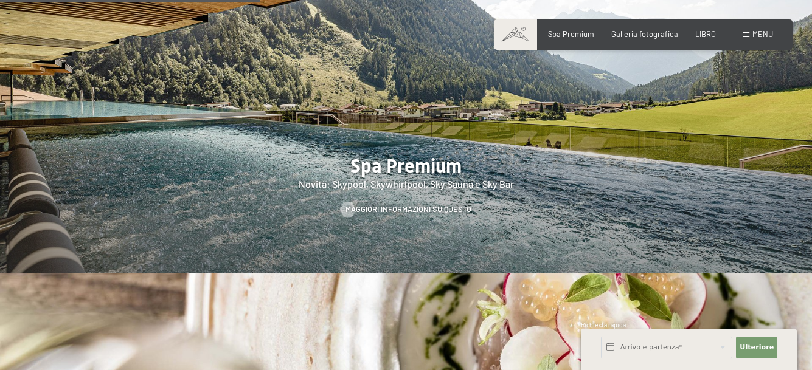
scroll to position [1703, 0]
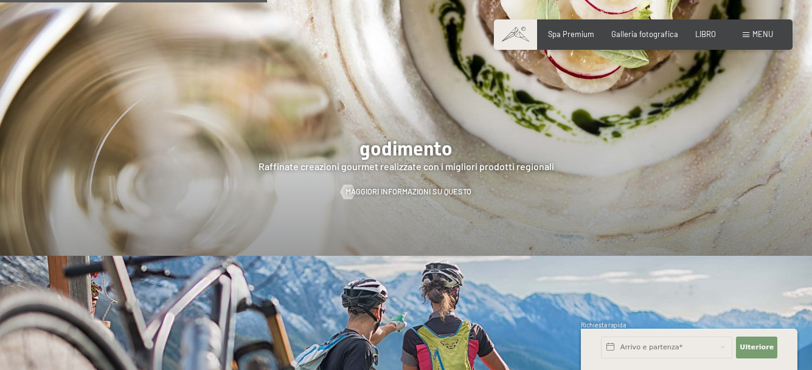
click at [752, 35] on div "menu" at bounding box center [757, 34] width 30 height 11
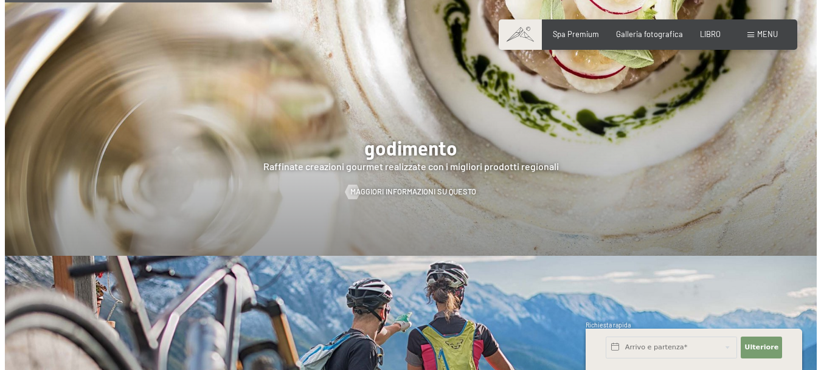
scroll to position [1711, 0]
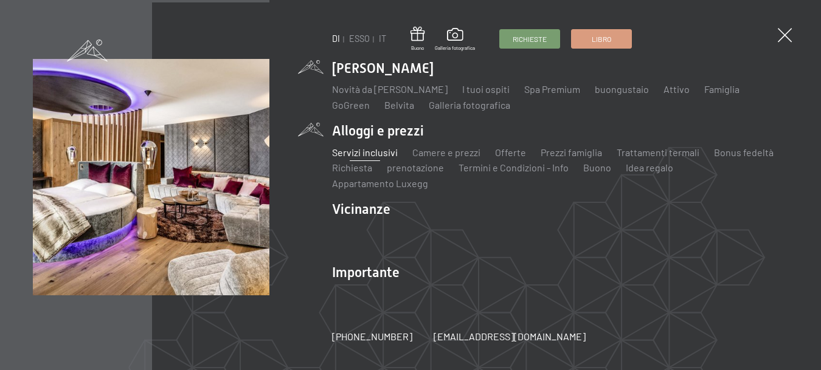
click at [386, 151] on font "Servizi inclusivi" at bounding box center [365, 153] width 66 height 12
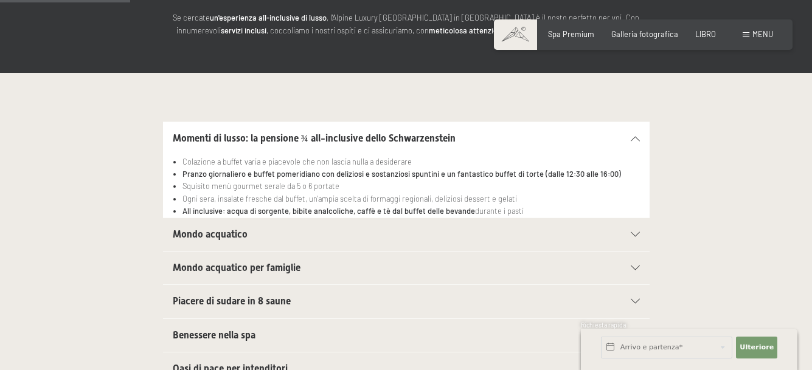
scroll to position [304, 0]
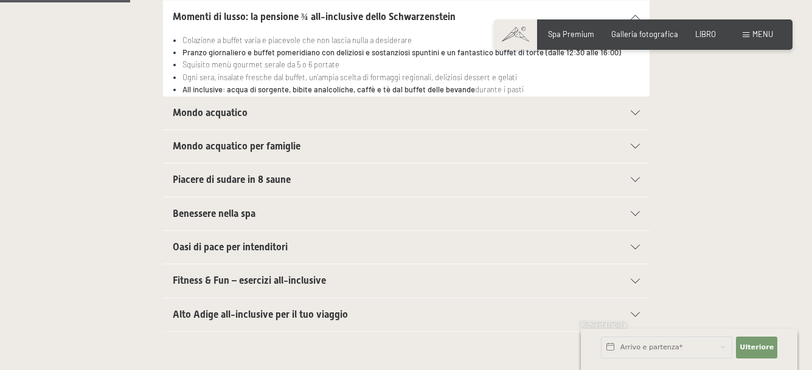
click at [634, 311] on div "Alto Adige all-inclusive per il tuo viaggio" at bounding box center [406, 315] width 467 height 33
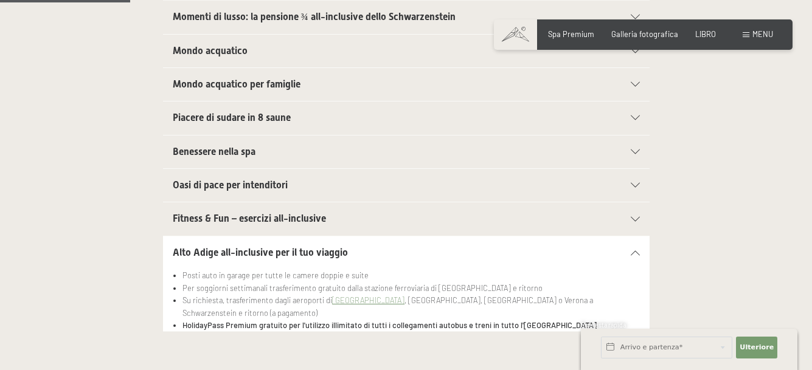
click at [326, 215] on font "Consenso al marketing*" at bounding box center [339, 220] width 102 height 10
click at [282, 214] on input "Consenso al marketing*" at bounding box center [276, 220] width 12 height 12
checkbox input "false"
click at [631, 184] on icon at bounding box center [635, 185] width 9 height 5
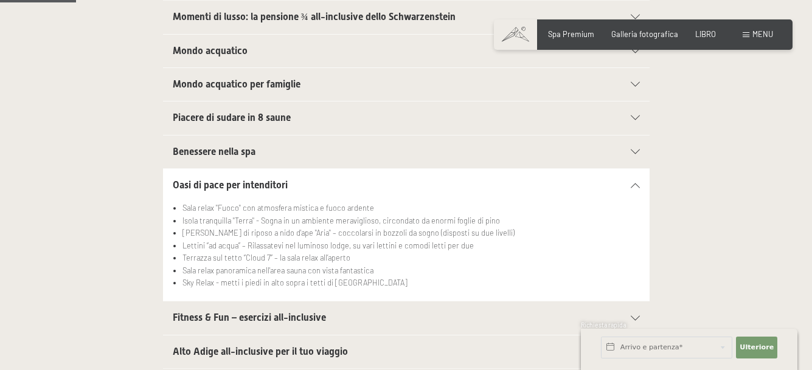
scroll to position [122, 0]
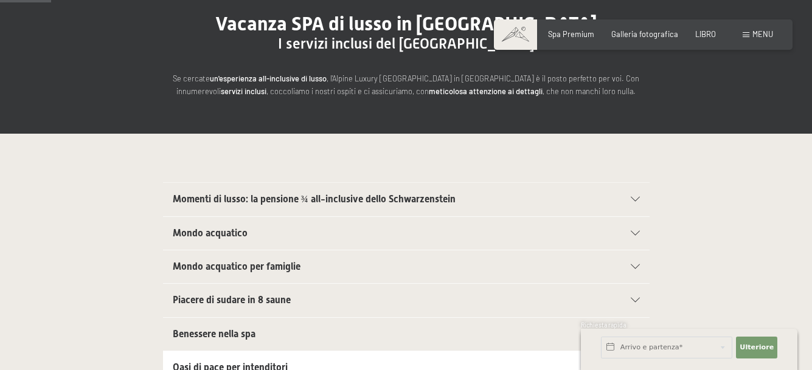
click at [632, 229] on div "Mondo acquatico" at bounding box center [406, 233] width 467 height 33
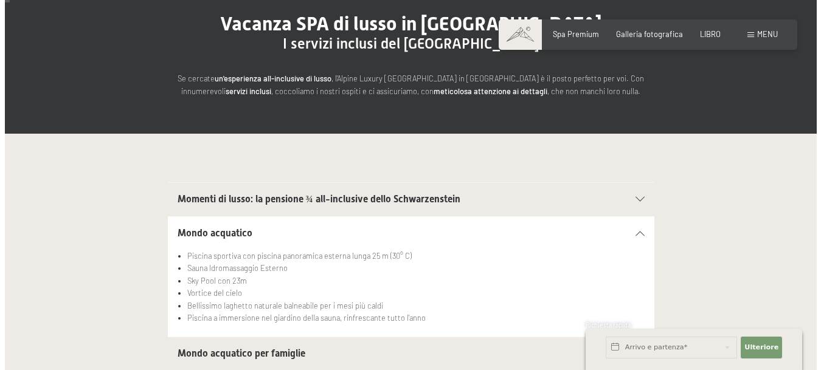
scroll to position [0, 0]
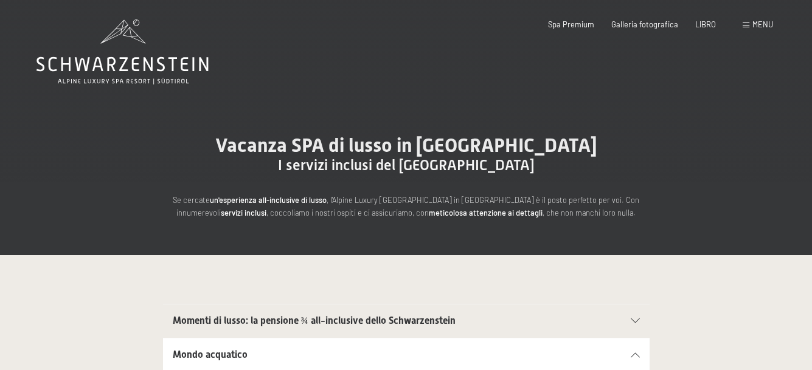
click at [746, 26] on span at bounding box center [745, 24] width 7 height 5
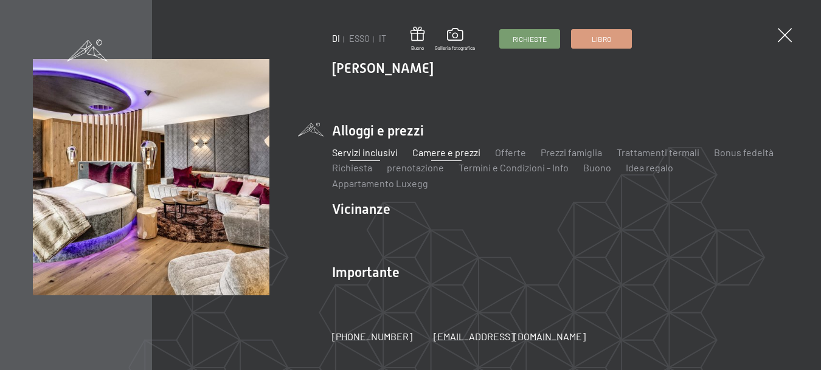
click at [434, 156] on font "Camere e prezzi" at bounding box center [446, 153] width 68 height 12
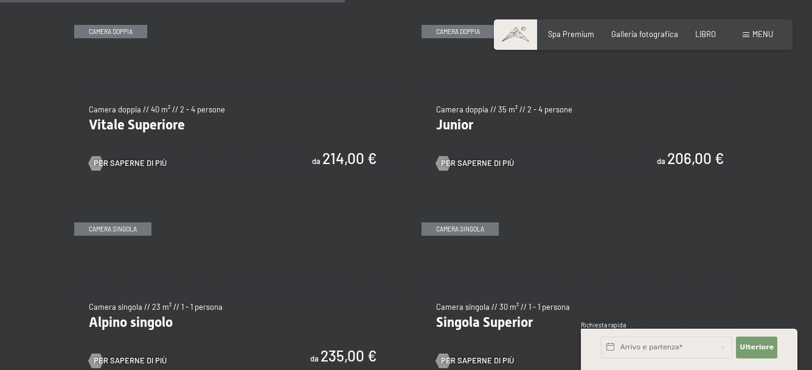
scroll to position [1338, 0]
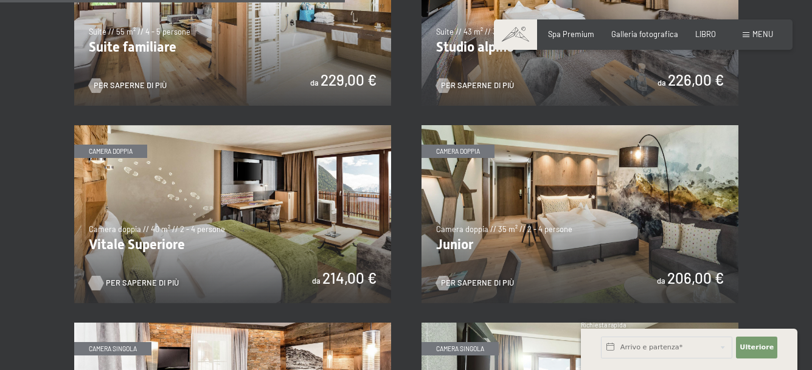
click at [132, 278] on font "Per saperne di più" at bounding box center [142, 283] width 73 height 10
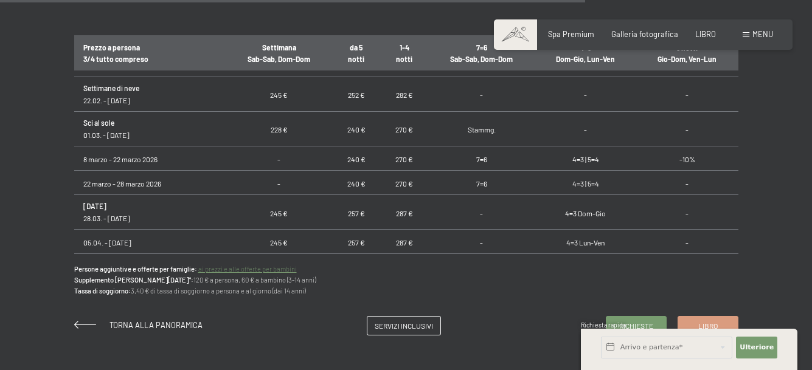
scroll to position [1034, 0]
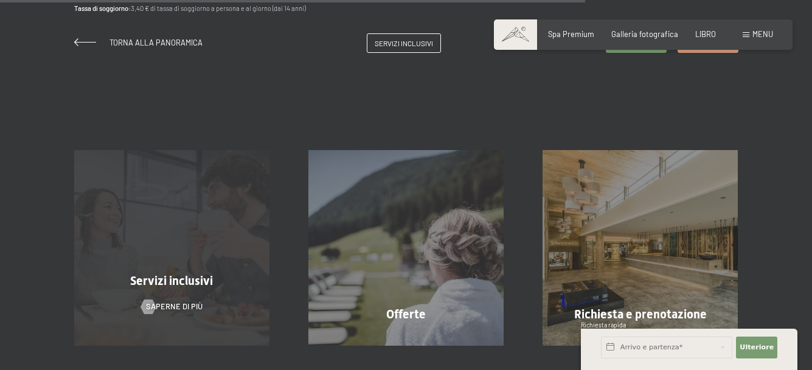
click at [187, 281] on font "Servizi inclusivi" at bounding box center [171, 281] width 83 height 15
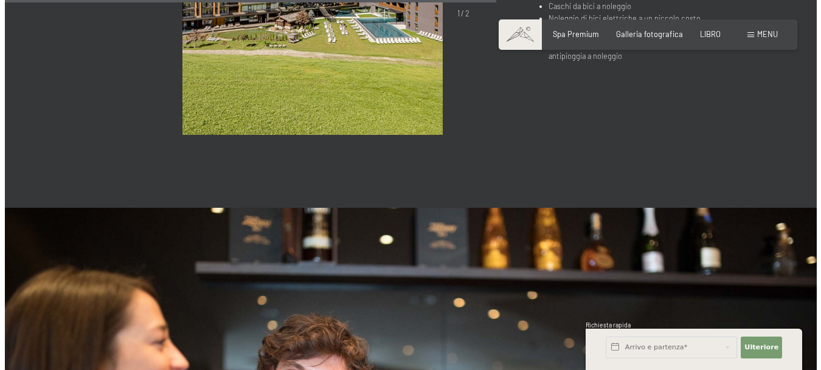
scroll to position [1155, 0]
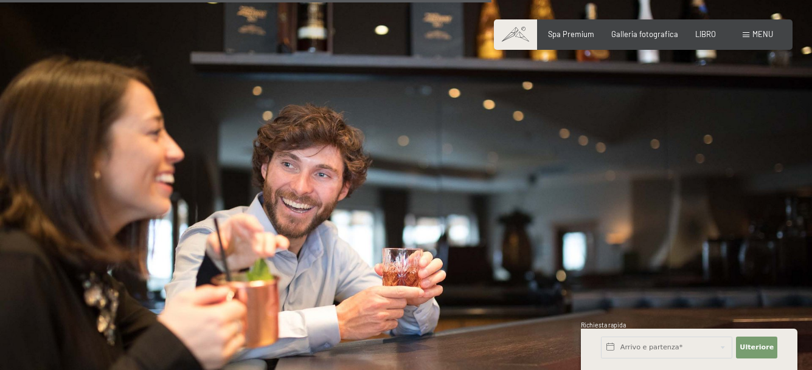
click at [758, 34] on font "menu" at bounding box center [762, 34] width 21 height 10
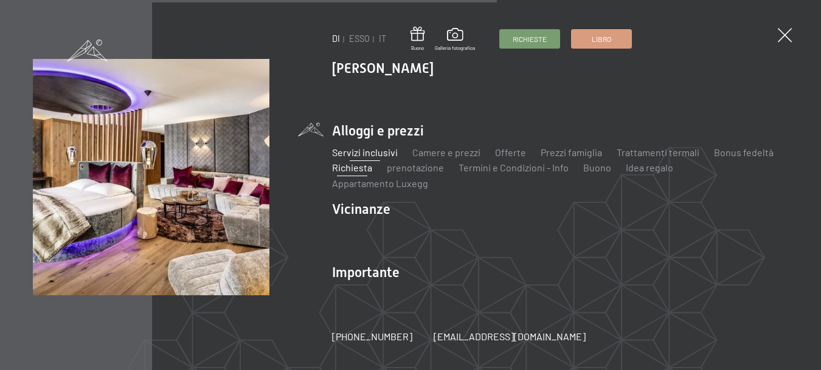
click at [356, 168] on font "Richiesta" at bounding box center [352, 168] width 40 height 12
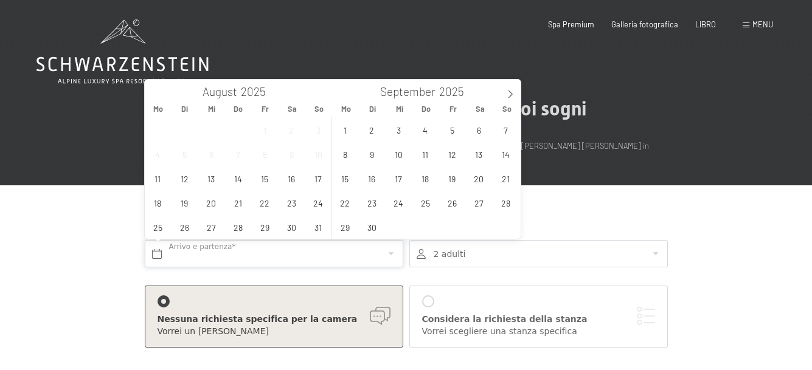
click at [155, 252] on input "text" at bounding box center [274, 253] width 258 height 27
click at [290, 227] on span "30" at bounding box center [292, 227] width 24 height 24
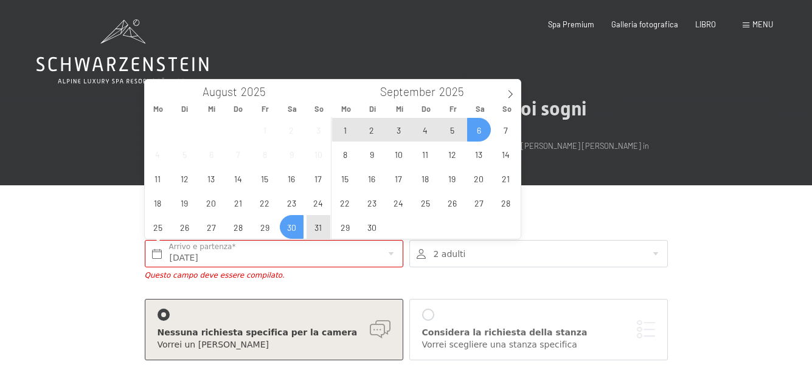
click at [482, 129] on span "6" at bounding box center [479, 130] width 24 height 24
type input "Sa. 30.08.2025 - Sa. 06.09.2025"
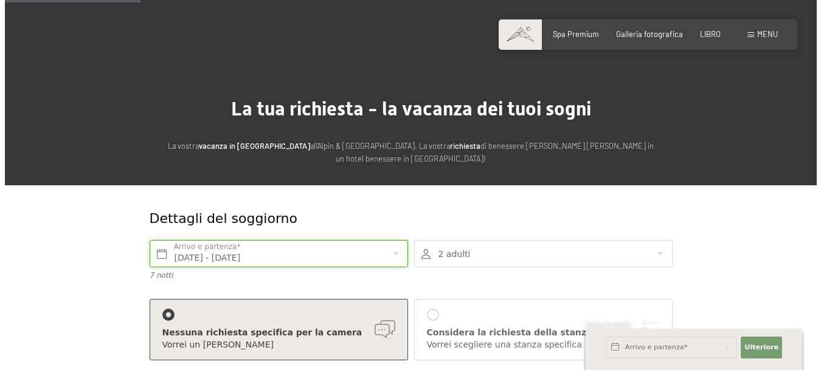
scroll to position [182, 0]
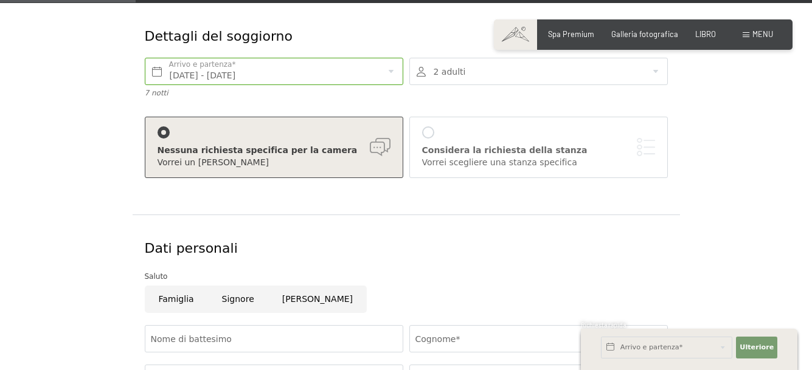
click at [645, 152] on div "Considera la richiesta della stanza" at bounding box center [538, 151] width 233 height 12
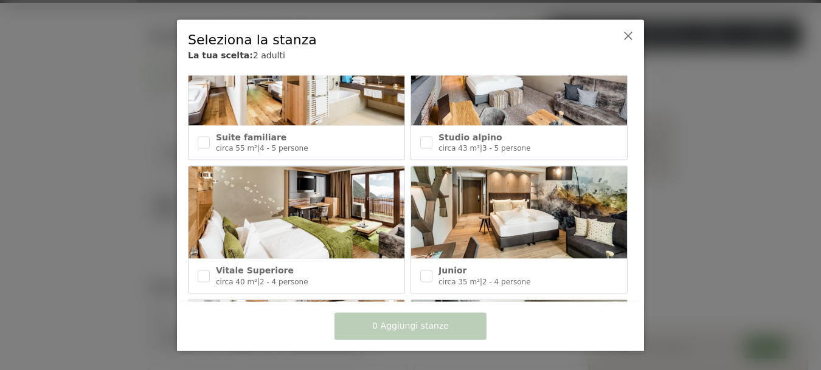
scroll to position [486, 0]
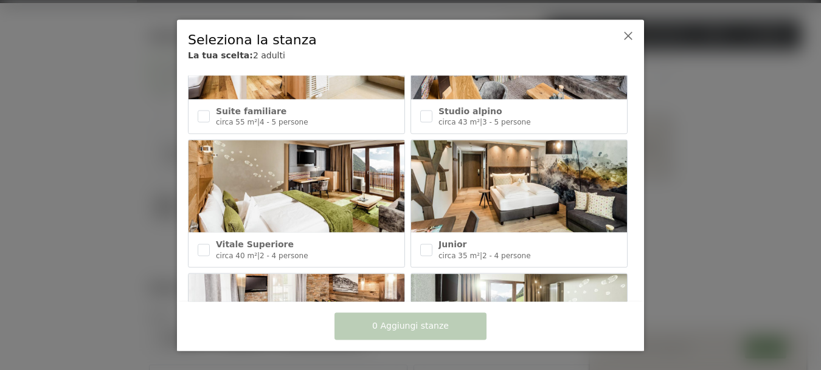
click at [303, 182] on img at bounding box center [297, 186] width 216 height 92
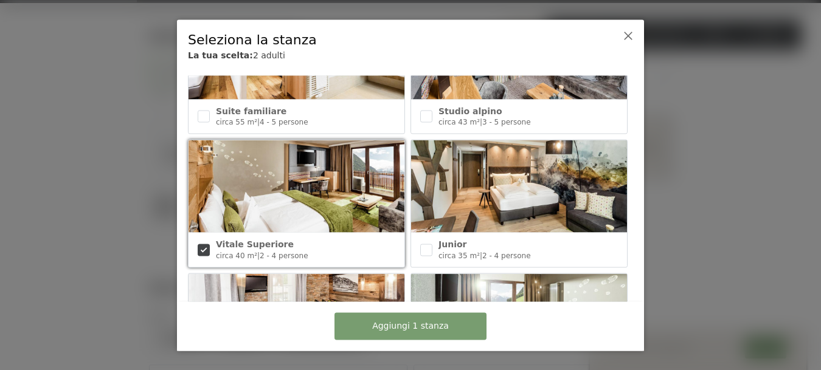
click at [621, 33] on div at bounding box center [617, 48] width 38 height 46
click at [631, 37] on icon at bounding box center [628, 35] width 10 height 10
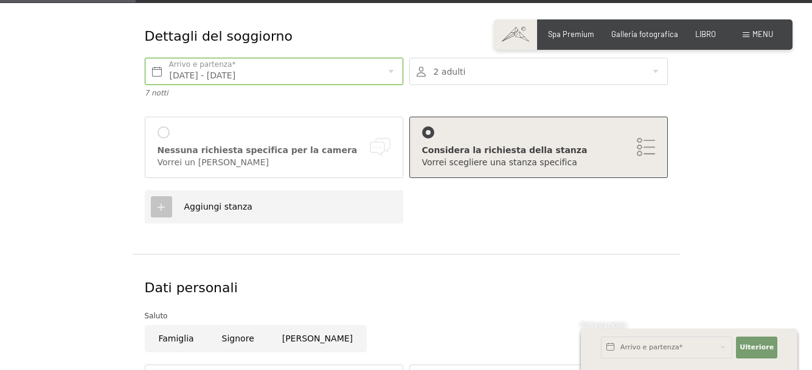
click at [602, 148] on div "Considera la richiesta della stanza" at bounding box center [538, 151] width 233 height 12
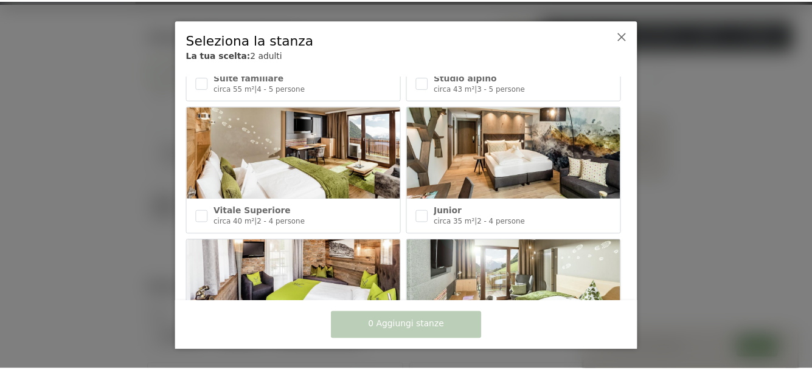
scroll to position [489, 0]
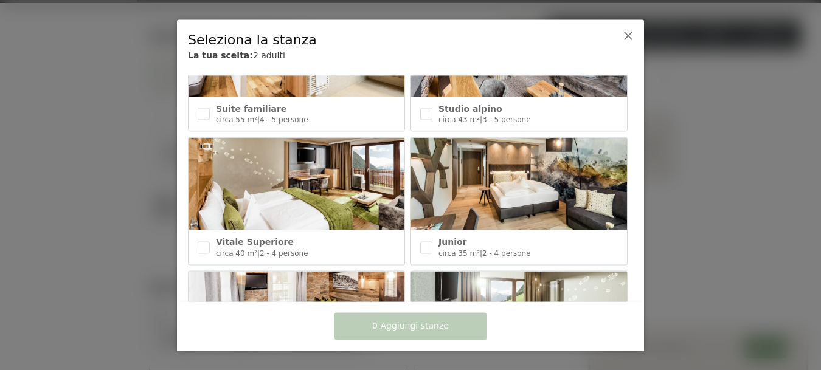
click at [317, 178] on img at bounding box center [297, 184] width 216 height 92
checkbox input "true"
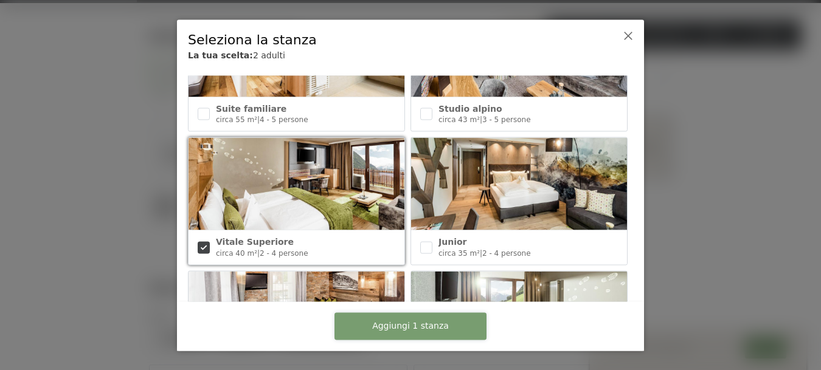
click at [412, 321] on font "Aggiungi 1 stanza" at bounding box center [410, 326] width 77 height 10
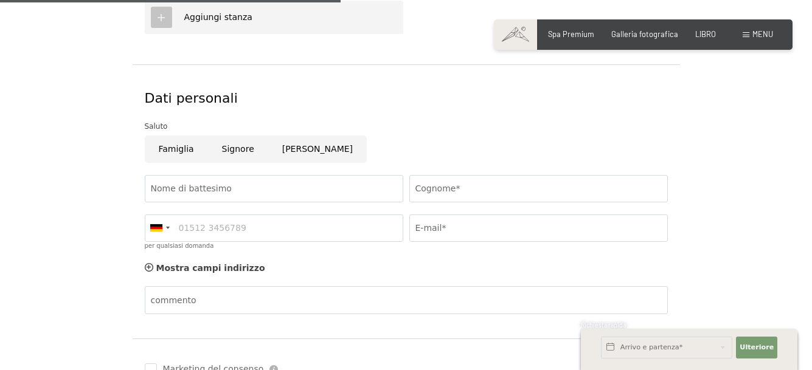
scroll to position [547, 0]
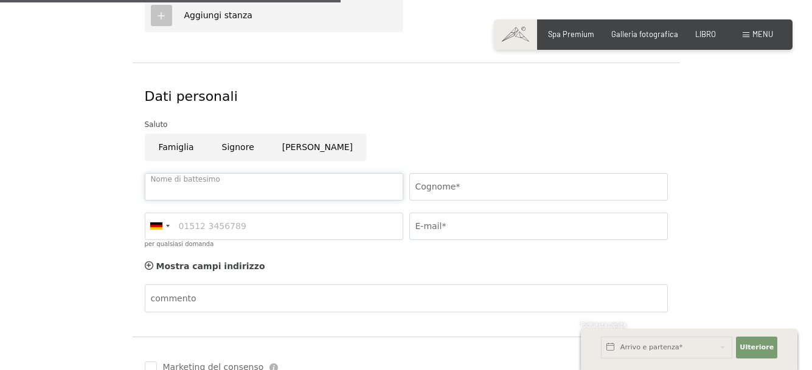
click at [275, 190] on input "Nome di battesimo" at bounding box center [274, 186] width 258 height 27
type input "Renzo"
type input "Morati"
type input "3388638997"
type input "morati.impianti@gmail.com"
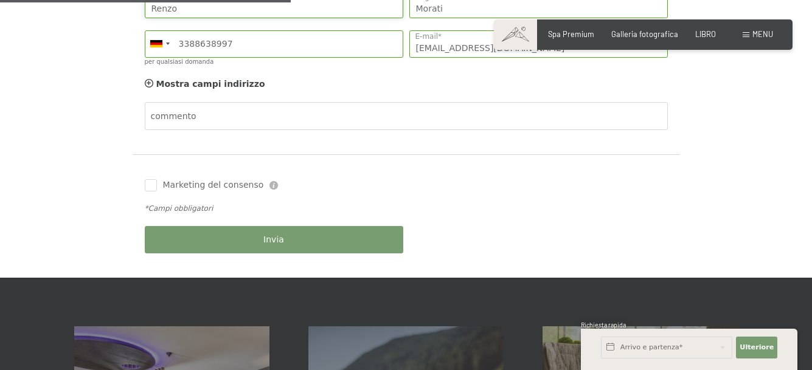
scroll to position [486, 0]
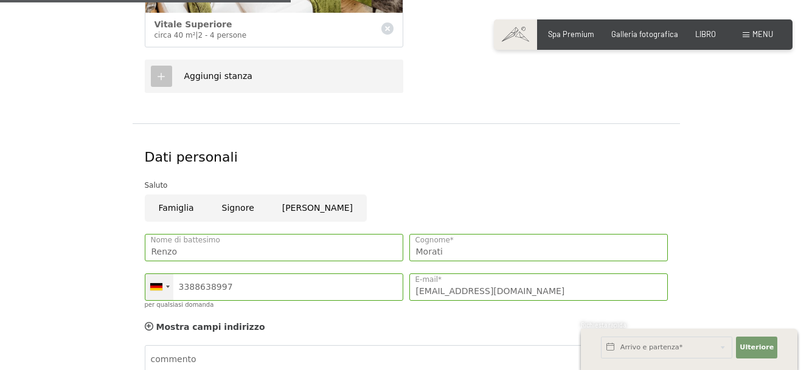
click at [167, 286] on div at bounding box center [168, 287] width 4 height 2
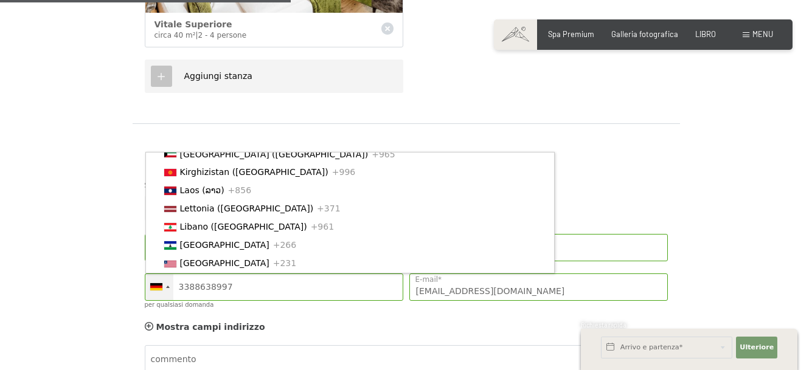
scroll to position [2189, 0]
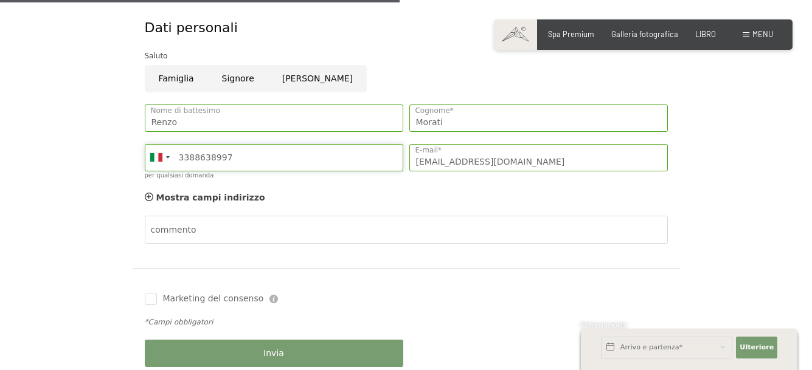
scroll to position [669, 0]
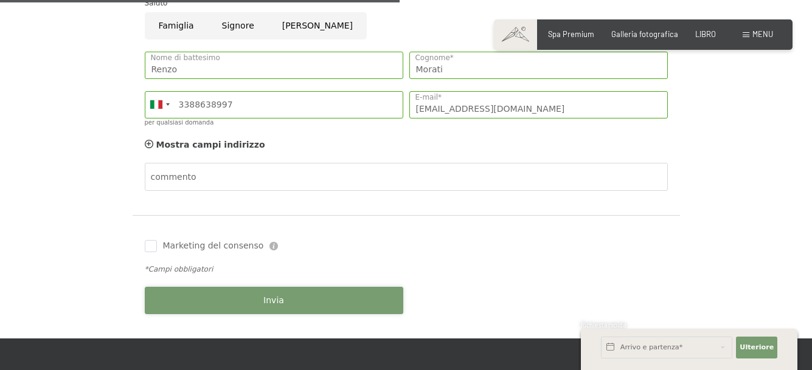
click at [264, 300] on button "Invia" at bounding box center [274, 300] width 258 height 27
